Goal: Navigation & Orientation: Find specific page/section

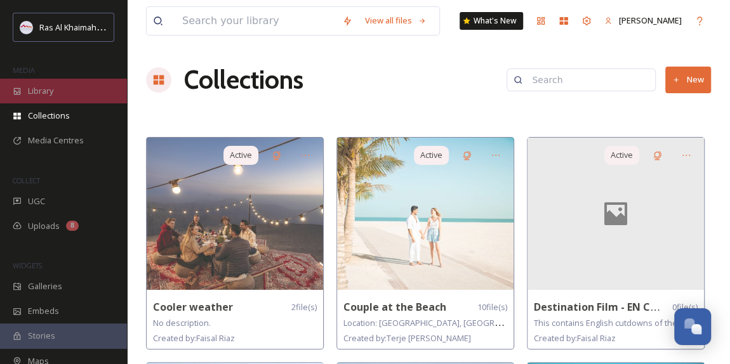
click at [58, 94] on div "Library" at bounding box center [63, 91] width 127 height 25
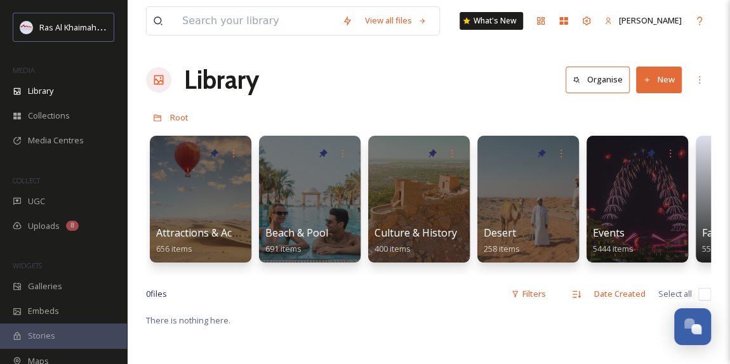
scroll to position [0, 116]
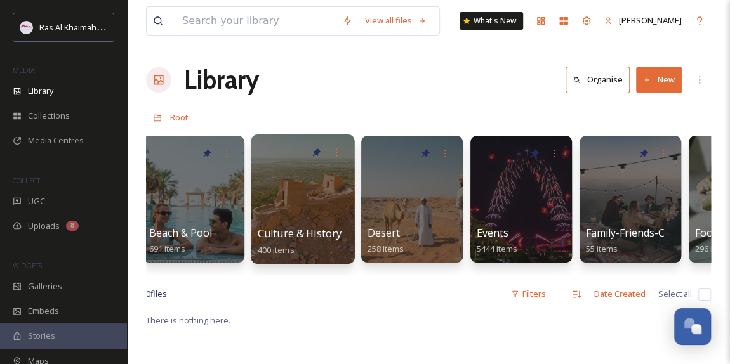
click at [296, 210] on div at bounding box center [302, 199] width 103 height 129
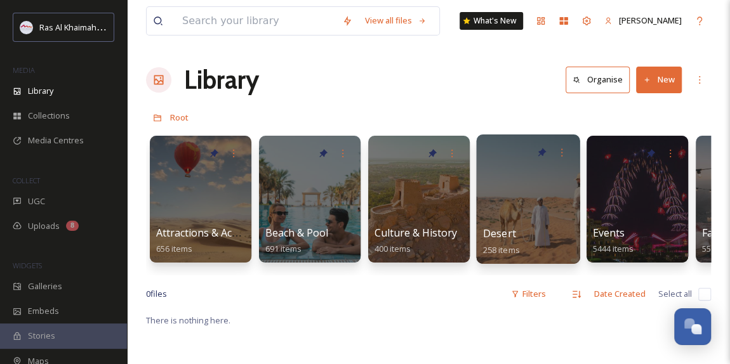
click at [532, 211] on div at bounding box center [527, 199] width 103 height 129
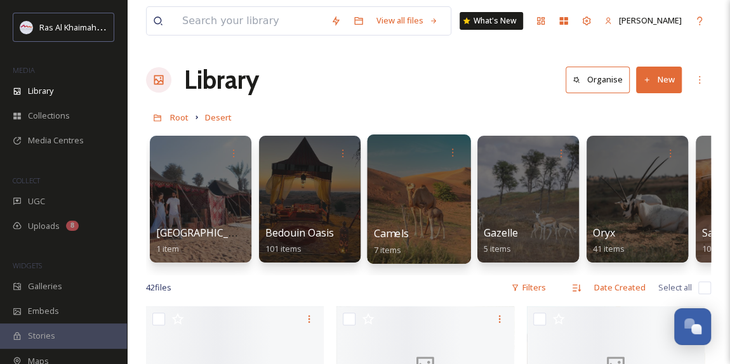
click at [427, 192] on div at bounding box center [418, 199] width 103 height 129
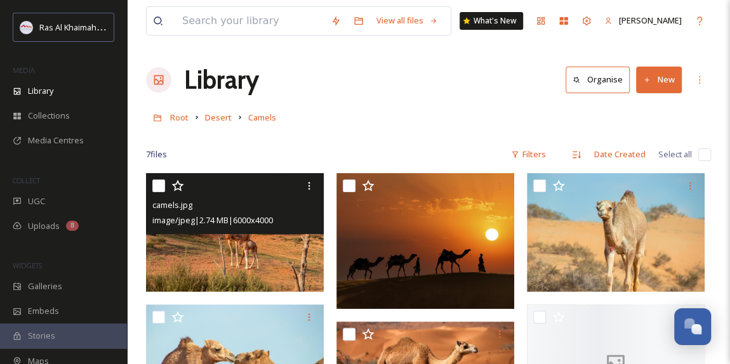
click at [265, 230] on div "camels.jpg image/jpeg | 2.74 MB | 6000 x 4000" at bounding box center [235, 203] width 178 height 61
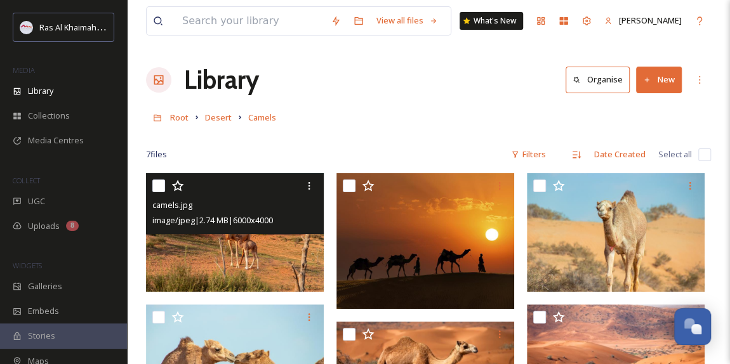
click at [268, 261] on img at bounding box center [235, 232] width 178 height 119
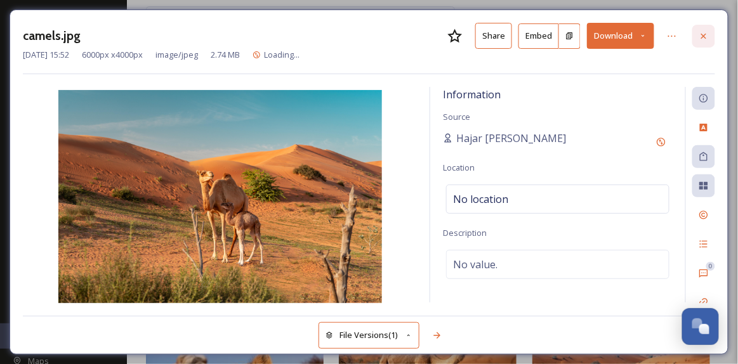
click at [707, 36] on icon at bounding box center [704, 36] width 10 height 10
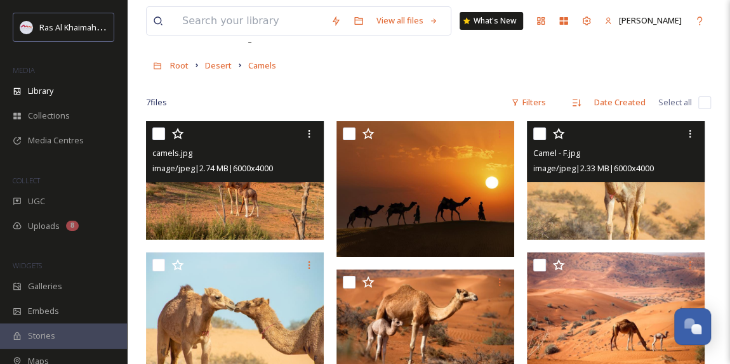
scroll to position [230, 0]
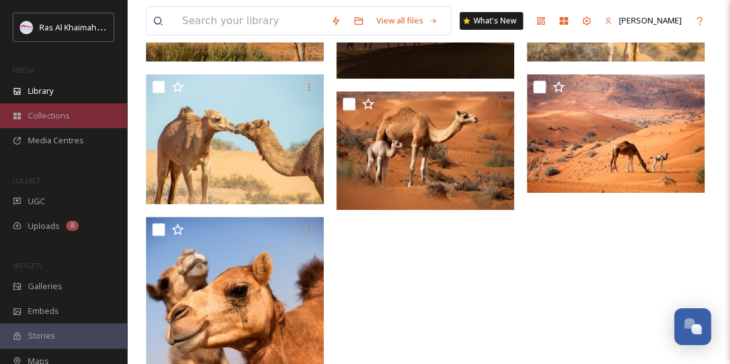
click at [61, 115] on span "Collections" at bounding box center [49, 116] width 42 height 12
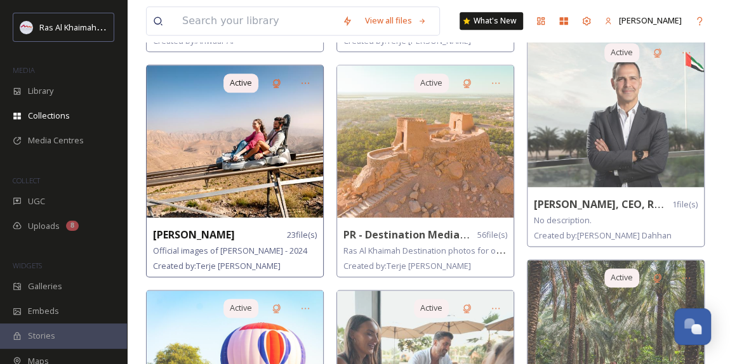
scroll to position [749, 0]
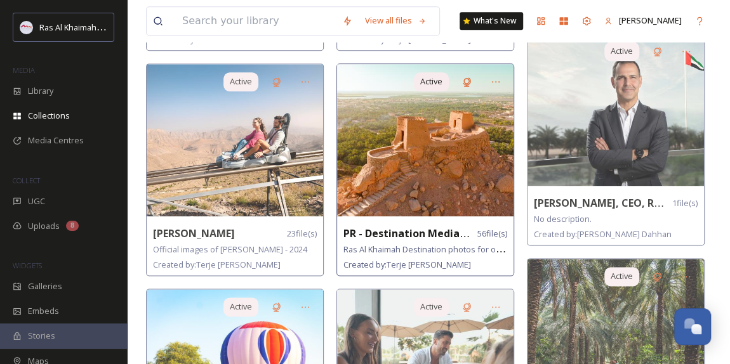
click at [387, 165] on img at bounding box center [425, 140] width 176 height 152
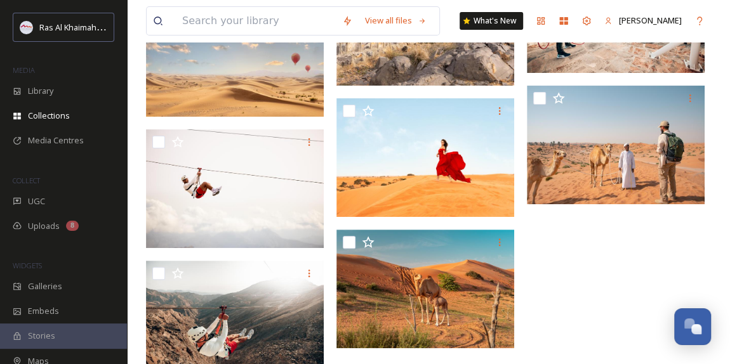
scroll to position [2422, 0]
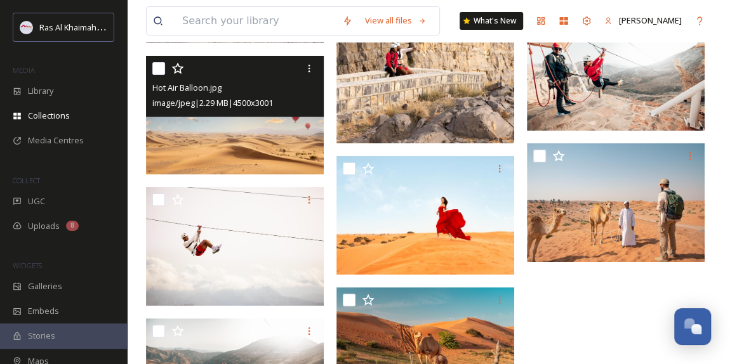
click at [237, 145] on img at bounding box center [235, 115] width 178 height 119
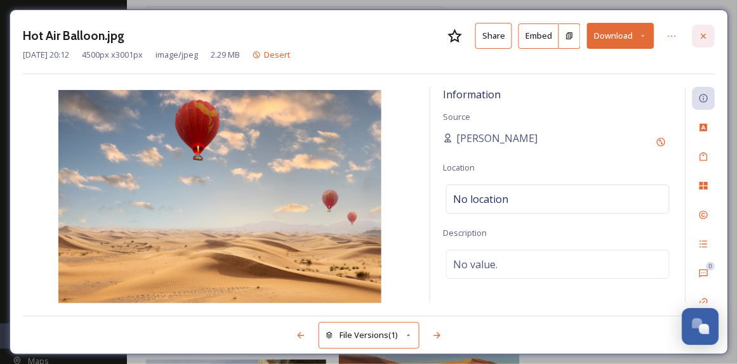
click at [704, 39] on icon at bounding box center [704, 36] width 10 height 10
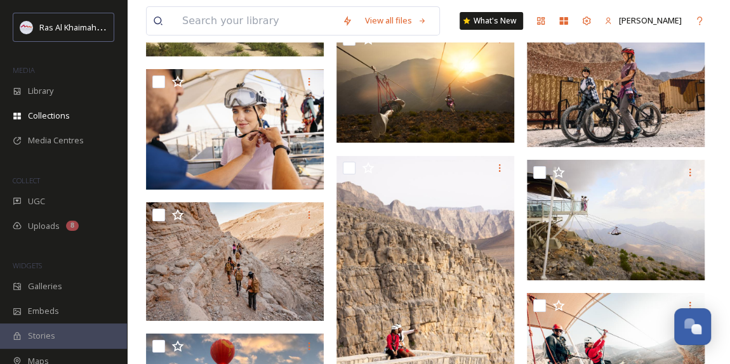
scroll to position [1960, 0]
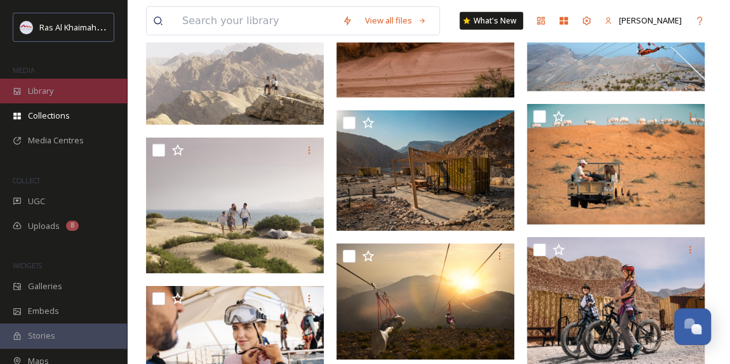
click at [50, 94] on span "Library" at bounding box center [40, 91] width 25 height 12
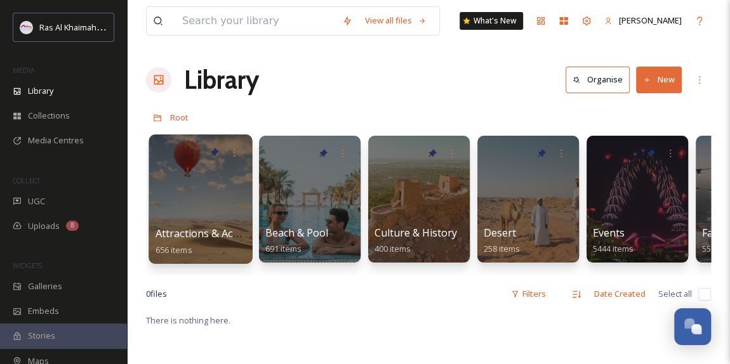
click at [219, 235] on span "Attractions & Activities" at bounding box center [209, 233] width 108 height 14
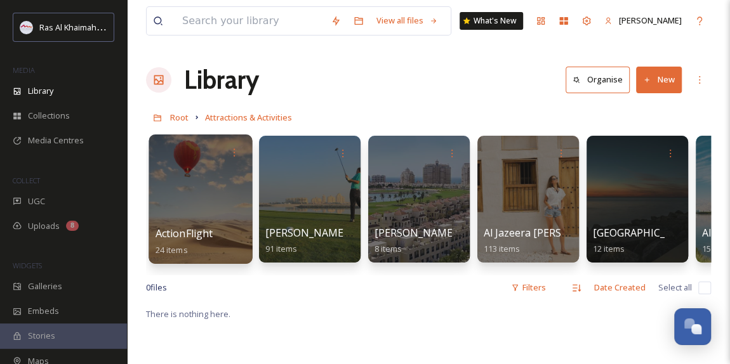
click at [209, 220] on div at bounding box center [199, 199] width 103 height 129
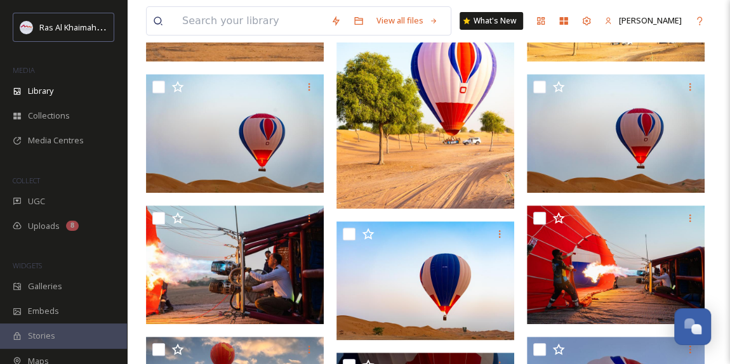
scroll to position [288, 0]
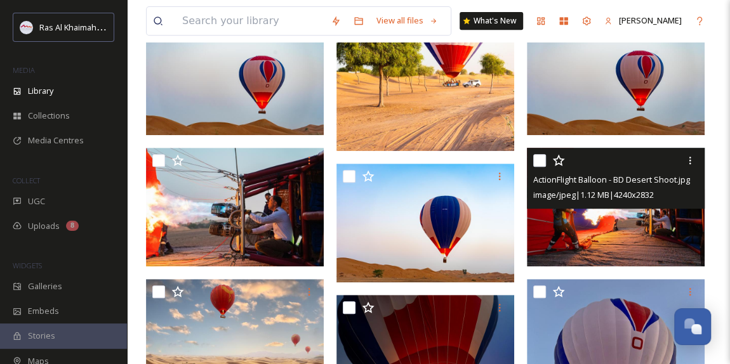
click at [636, 240] on img at bounding box center [616, 207] width 178 height 119
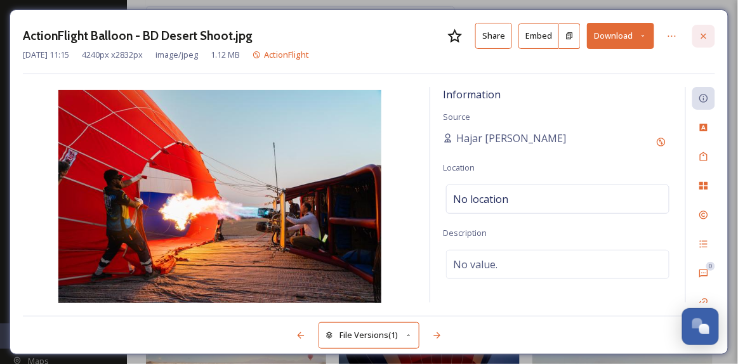
click at [707, 40] on div at bounding box center [703, 36] width 23 height 23
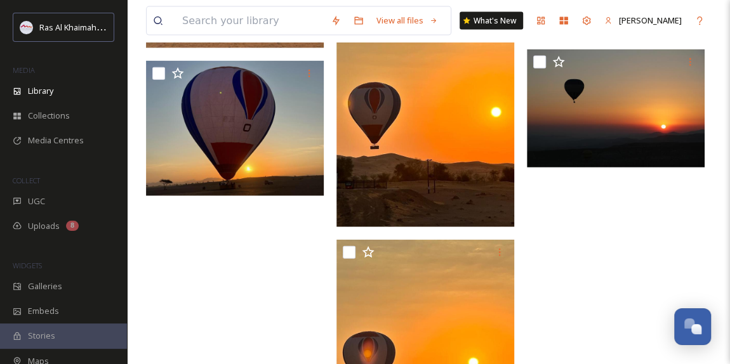
scroll to position [1326, 0]
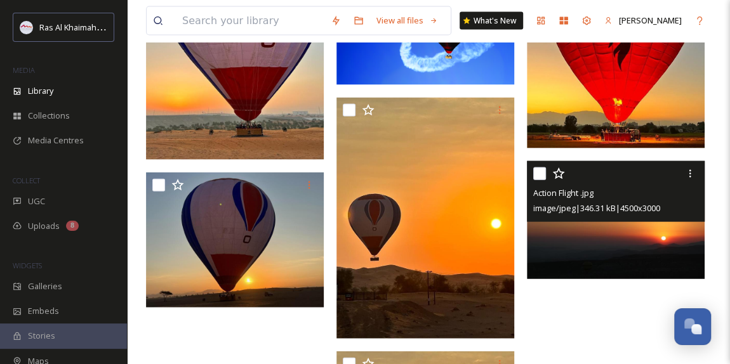
click at [646, 234] on img at bounding box center [616, 220] width 178 height 119
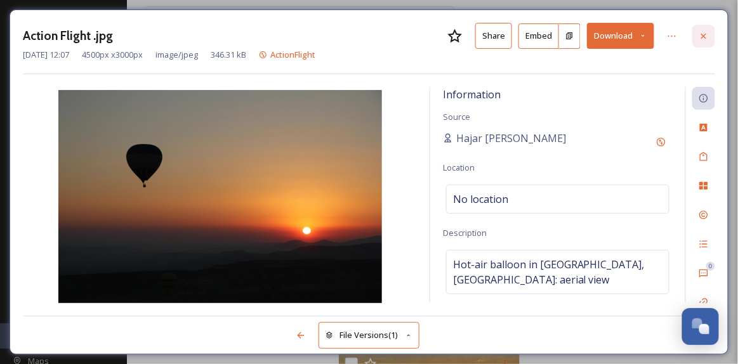
click at [706, 40] on div at bounding box center [703, 36] width 23 height 23
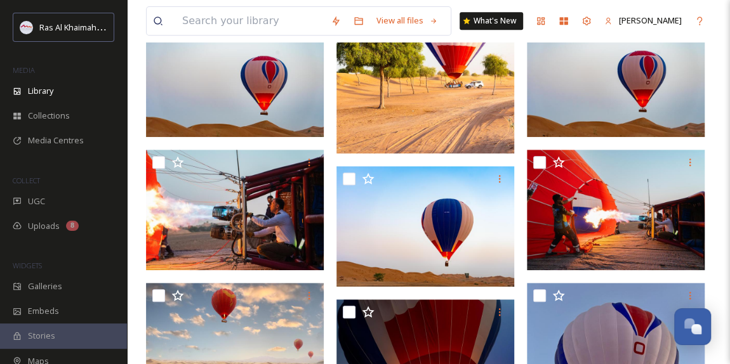
scroll to position [230, 0]
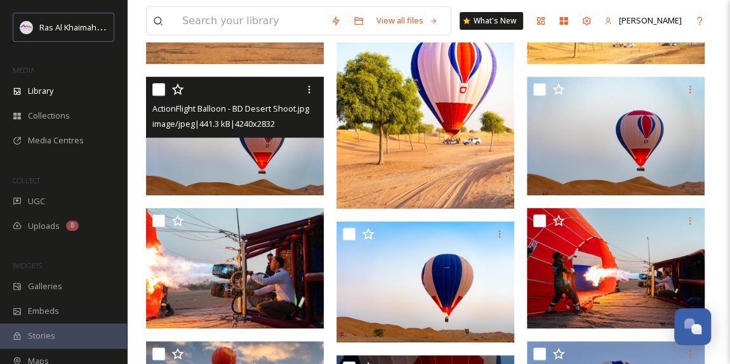
click at [264, 167] on img at bounding box center [235, 135] width 178 height 119
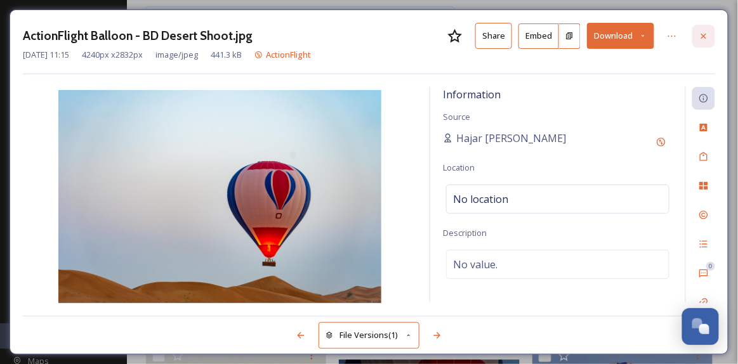
click at [706, 34] on icon at bounding box center [703, 35] width 5 height 5
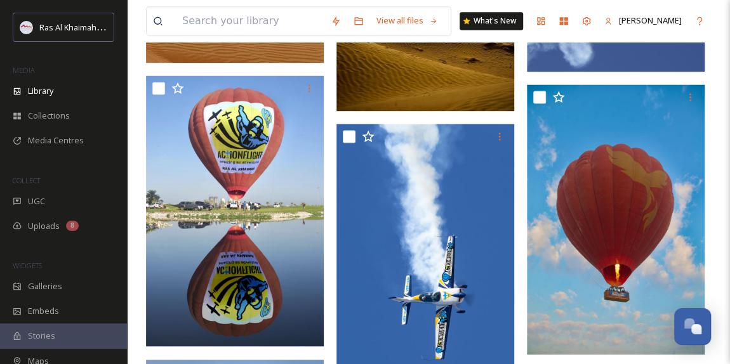
scroll to position [980, 0]
